Goal: Information Seeking & Learning: Find specific page/section

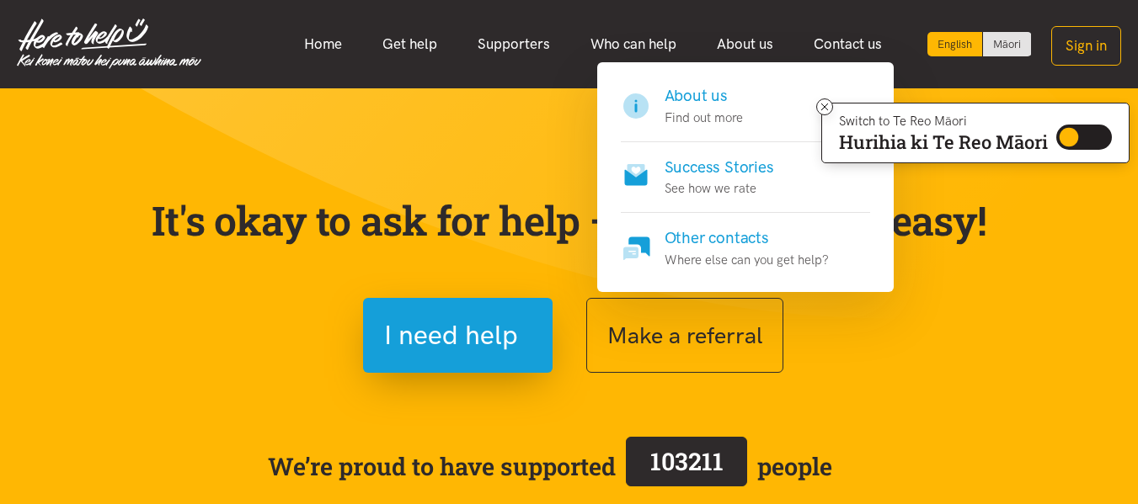
click at [709, 101] on h4 "About us" at bounding box center [703, 96] width 78 height 24
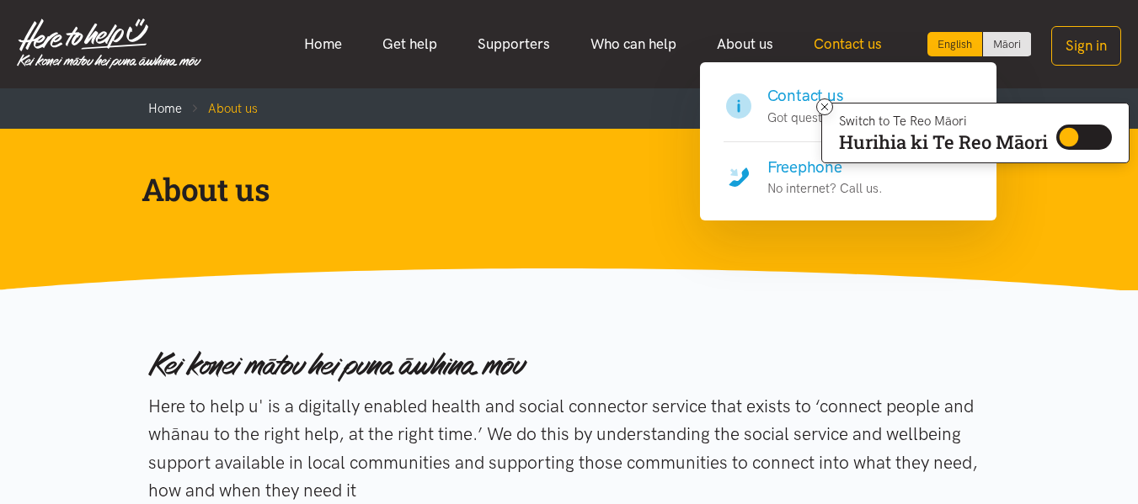
click at [834, 43] on link "Contact us" at bounding box center [847, 44] width 109 height 36
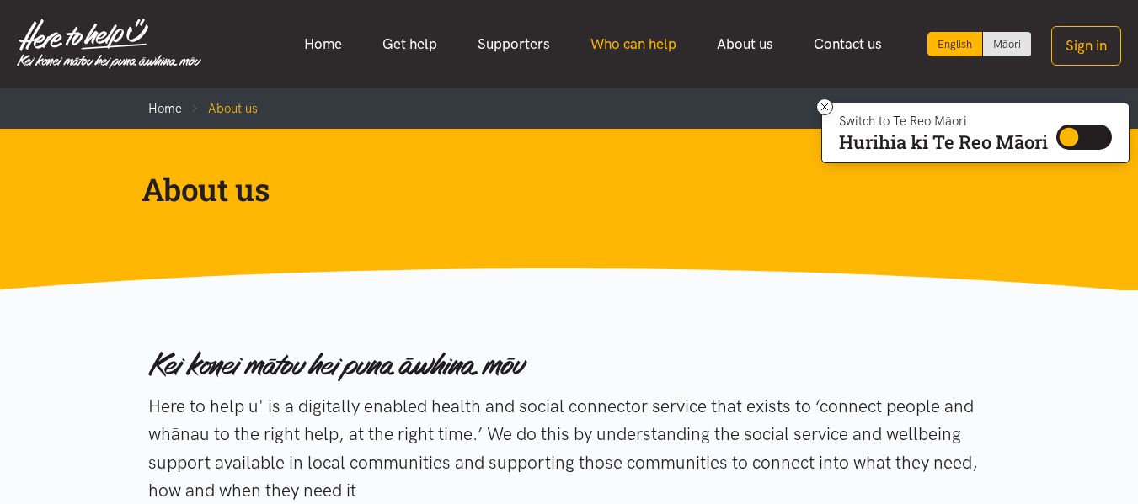
click at [630, 45] on link "Who can help" at bounding box center [633, 44] width 126 height 36
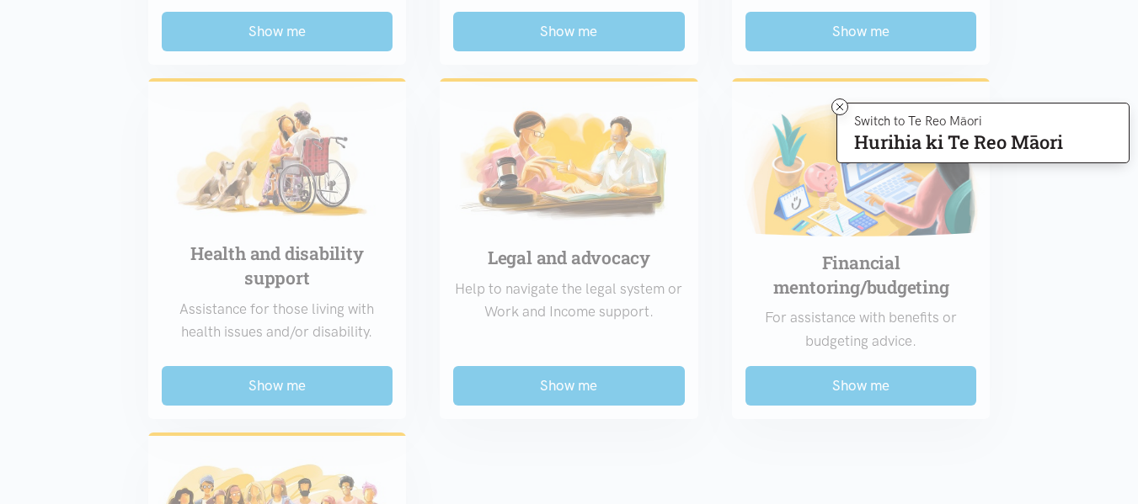
scroll to position [1171, 0]
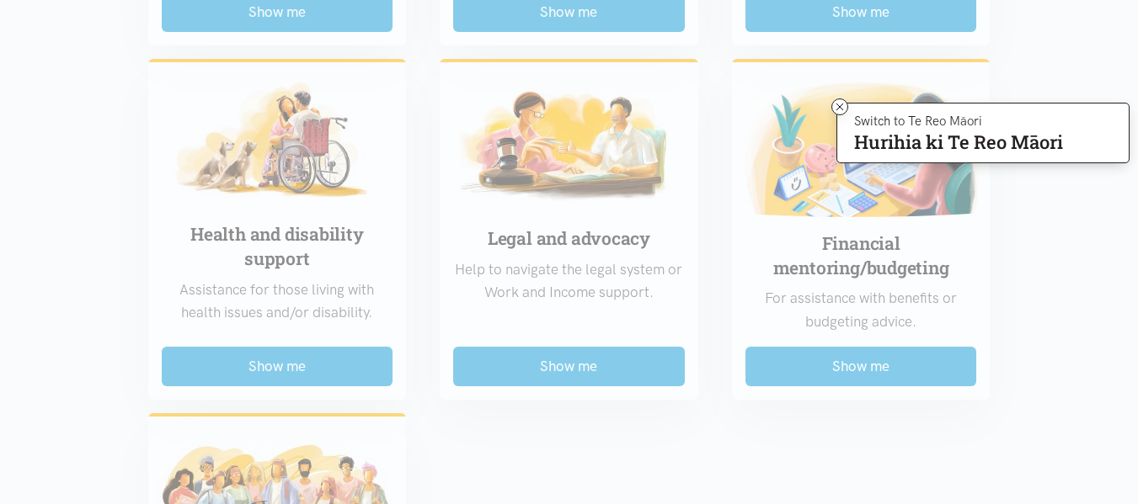
click at [300, 367] on div "Food support For emergency cases only – will include essential non-perishable f…" at bounding box center [569, 23] width 876 height 1458
click at [276, 239] on div "Food support For emergency cases only – will include essential non-perishable f…" at bounding box center [569, 23] width 876 height 1458
click at [836, 109] on icon at bounding box center [839, 107] width 7 height 7
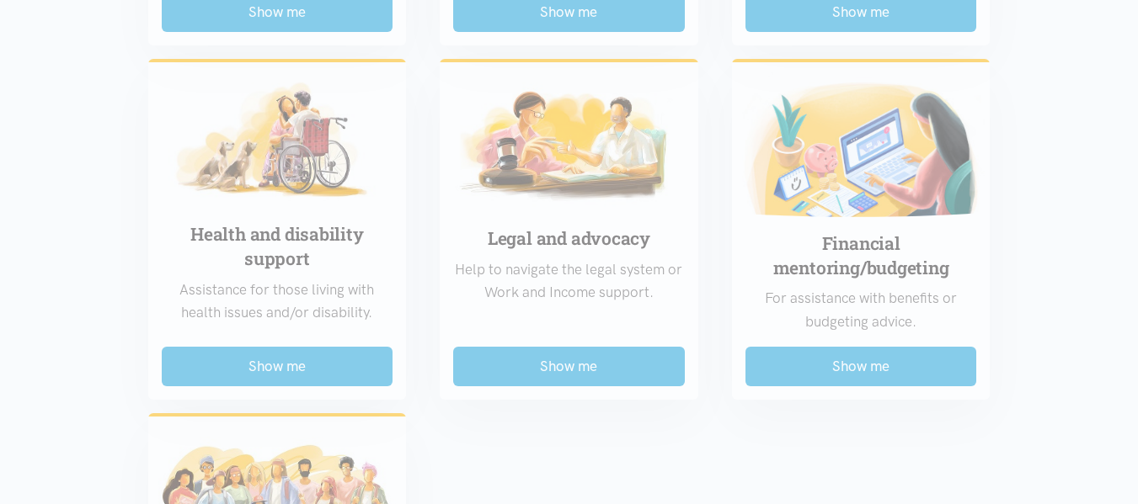
click at [275, 367] on div "Food support For emergency cases only – will include essential non-perishable f…" at bounding box center [569, 23] width 876 height 1458
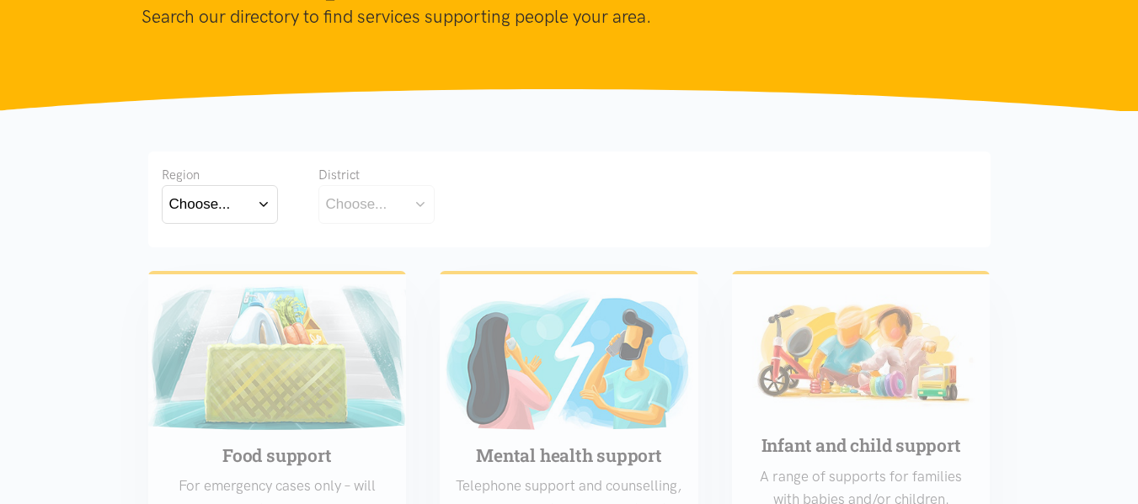
scroll to position [200, 0]
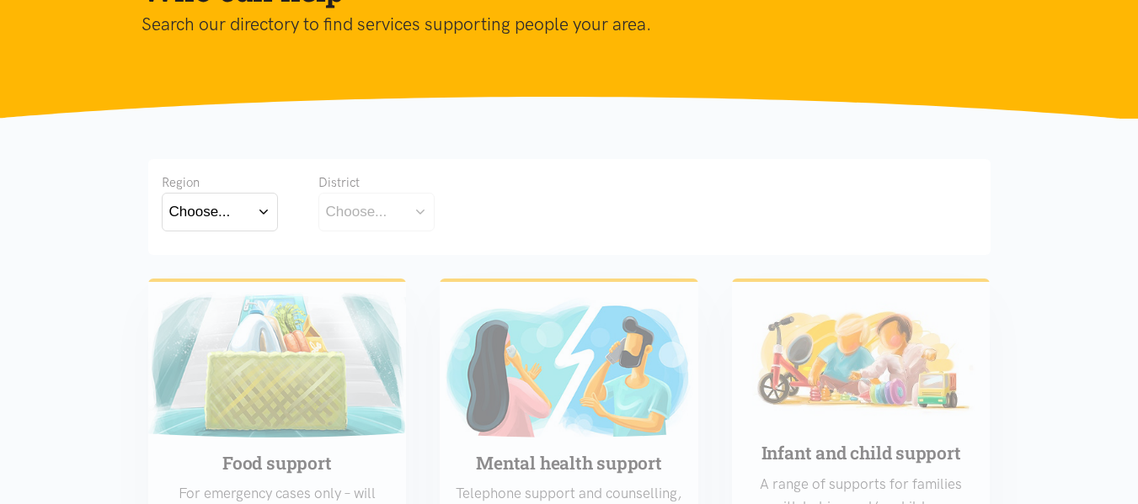
click at [261, 214] on button "Choose..." at bounding box center [220, 212] width 116 height 38
click at [217, 285] on label "[GEOGRAPHIC_DATA]" at bounding box center [219, 285] width 101 height 21
click at [0, 0] on input "[GEOGRAPHIC_DATA]" at bounding box center [0, 0] width 0 height 0
click at [456, 208] on button "Choose..." at bounding box center [402, 212] width 168 height 38
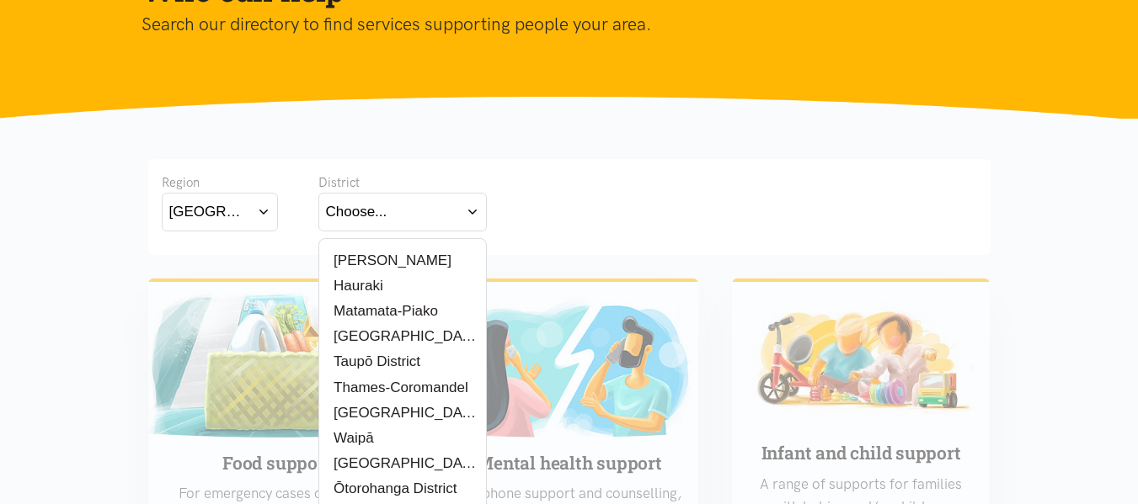
click at [425, 389] on label "Thames-Coromandel" at bounding box center [397, 387] width 142 height 21
click at [0, 0] on input "Thames-Coromandel" at bounding box center [0, 0] width 0 height 0
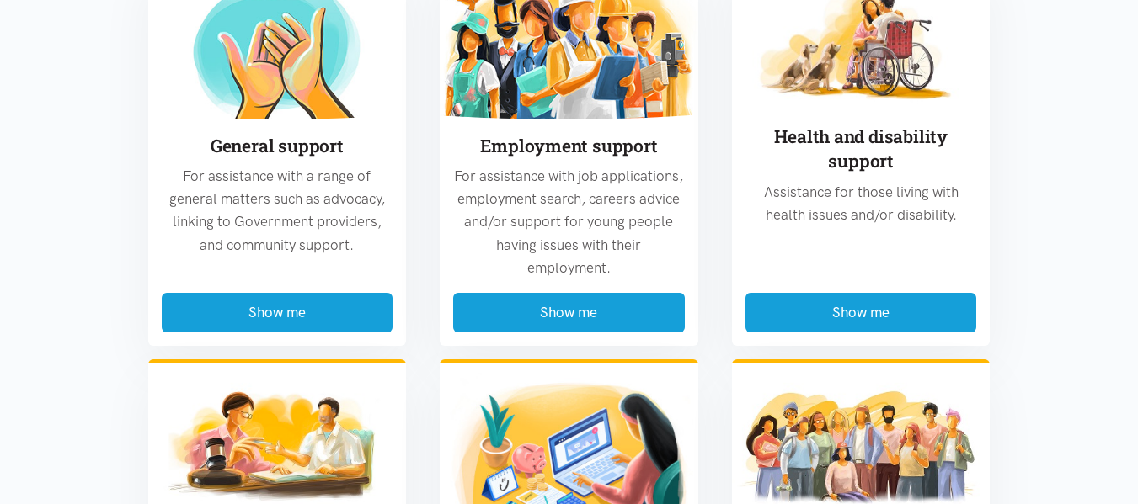
scroll to position [867, 0]
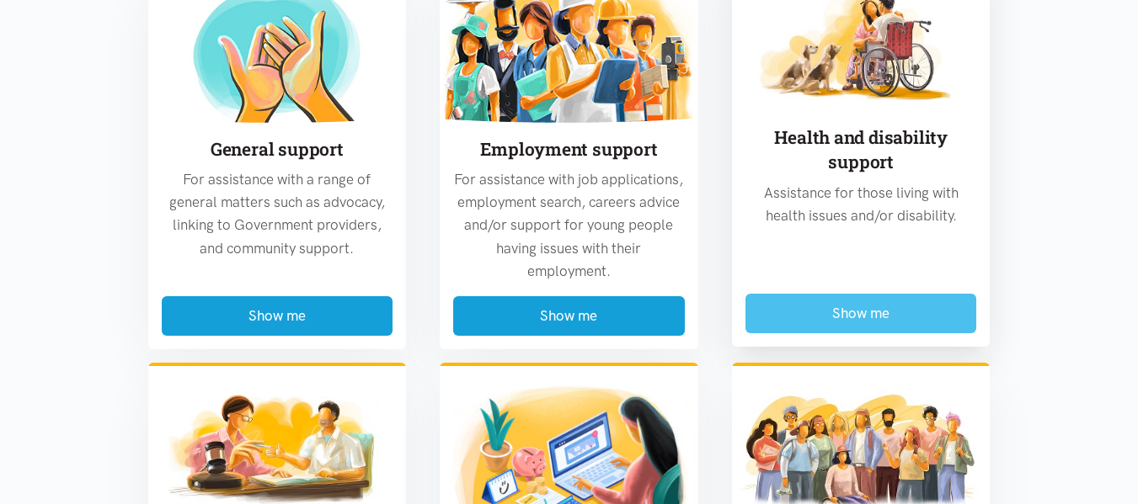
click at [845, 304] on button "Show me" at bounding box center [861, 314] width 232 height 40
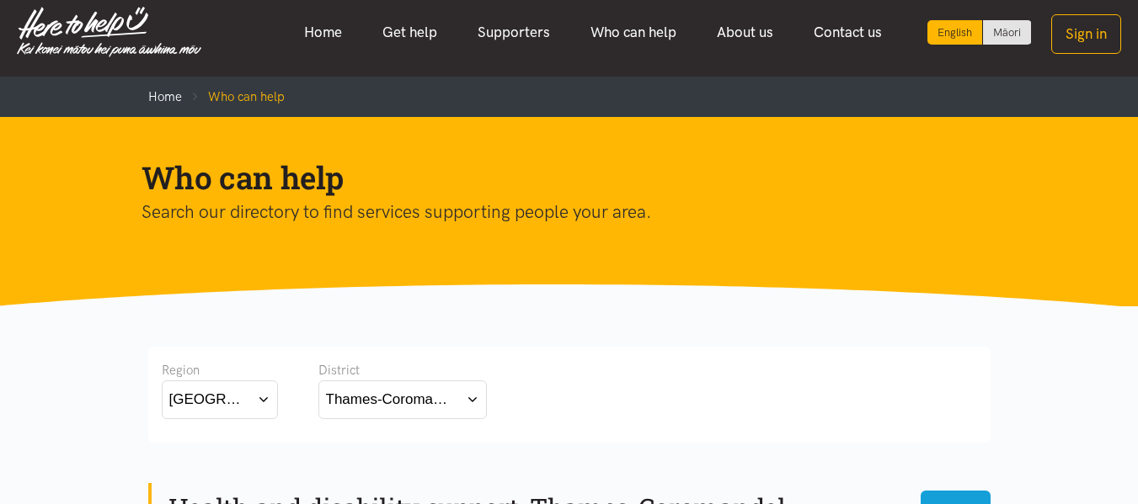
scroll to position [0, 0]
